Goal: Obtain resource: Obtain resource

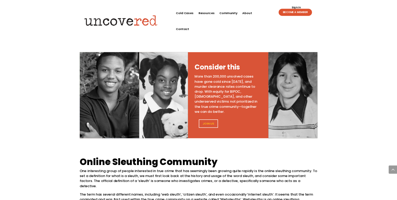
scroll to position [130, 0]
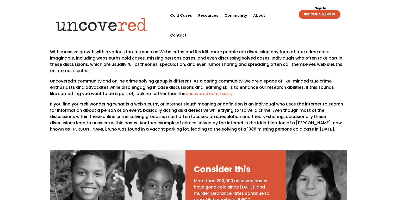
drag, startPoint x: 491, startPoint y: 1, endPoint x: 384, endPoint y: 144, distance: 178.4
click at [384, 144] on div "Online Crime Solving Groups Online crime solving groups have undoubtedly been g…" at bounding box center [198, 83] width 397 height 163
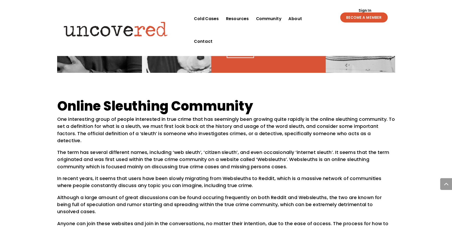
scroll to position [422, 0]
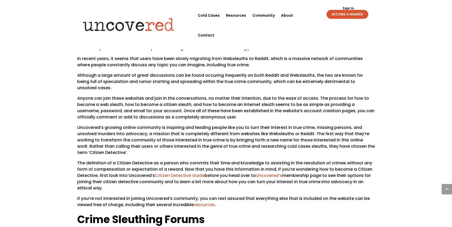
drag, startPoint x: 392, startPoint y: 0, endPoint x: 406, endPoint y: 172, distance: 172.7
click at [406, 172] on div "Online Sleuthing Community One interesting group of people interested in true c…" at bounding box center [226, 207] width 452 height 480
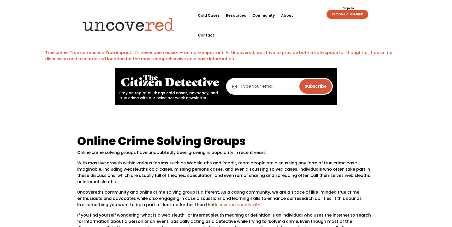
scroll to position [0, 0]
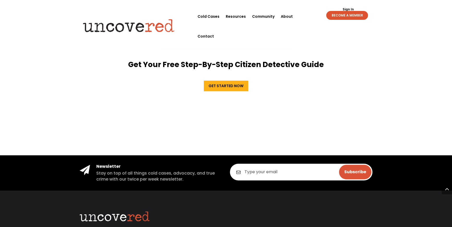
scroll to position [972, 0]
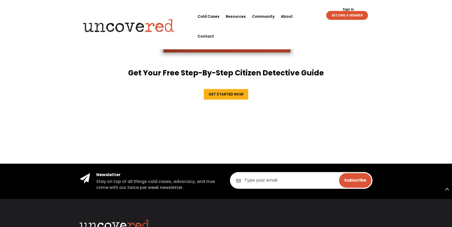
click at [258, 172] on input "email" at bounding box center [301, 180] width 142 height 17
type input "carolkentros@yahoo.com"
click at [353, 173] on input "Subscribe" at bounding box center [355, 180] width 32 height 15
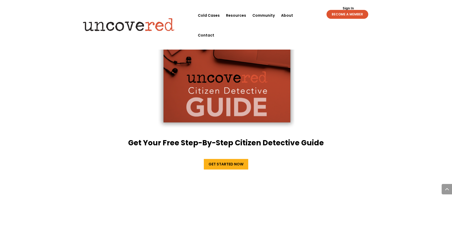
scroll to position [901, 0]
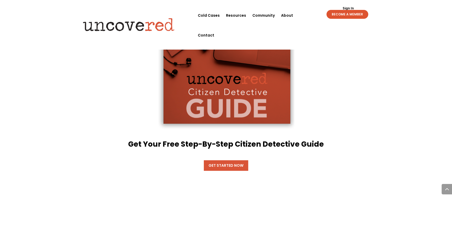
click at [220, 160] on link "Get Started Now" at bounding box center [226, 165] width 44 height 10
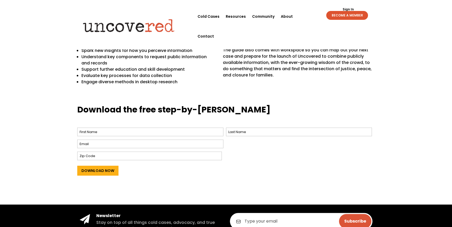
scroll to position [166, 0]
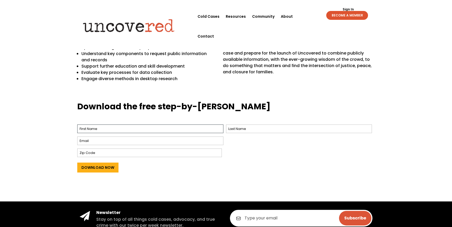
click at [131, 127] on input "First" at bounding box center [150, 128] width 146 height 9
type input "Carole"
click at [125, 141] on input "Email *" at bounding box center [150, 140] width 146 height 9
type input "carolkentros@yahoo.com"
click at [124, 154] on input "Zip Code" at bounding box center [149, 152] width 144 height 9
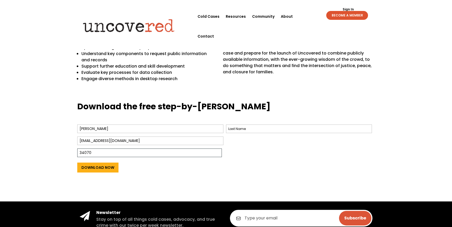
type input "34070"
click at [255, 132] on input "Last" at bounding box center [299, 128] width 146 height 9
type input "Kentros"
click at [98, 165] on input "Download Now" at bounding box center [97, 167] width 41 height 10
